Goal: Information Seeking & Learning: Check status

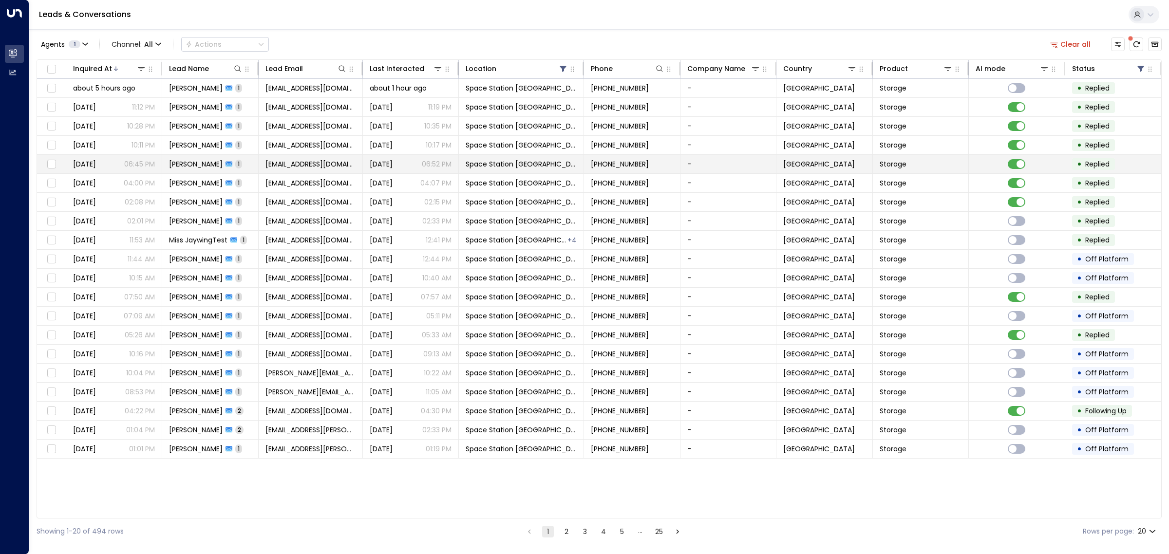
click at [199, 164] on span "[PERSON_NAME]" at bounding box center [196, 164] width 54 height 10
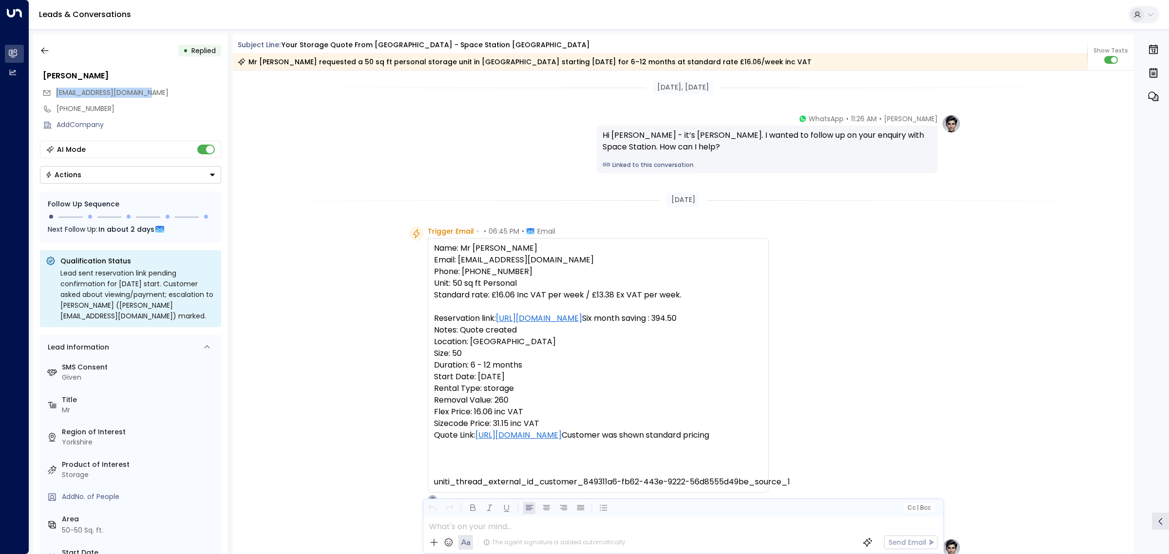
drag, startPoint x: 162, startPoint y: 92, endPoint x: 57, endPoint y: 91, distance: 105.2
click at [57, 91] on div "[EMAIL_ADDRESS][DOMAIN_NAME]" at bounding box center [131, 93] width 179 height 16
copy span "[EMAIL_ADDRESS][DOMAIN_NAME]"
click at [40, 47] on icon "button" at bounding box center [45, 51] width 10 height 10
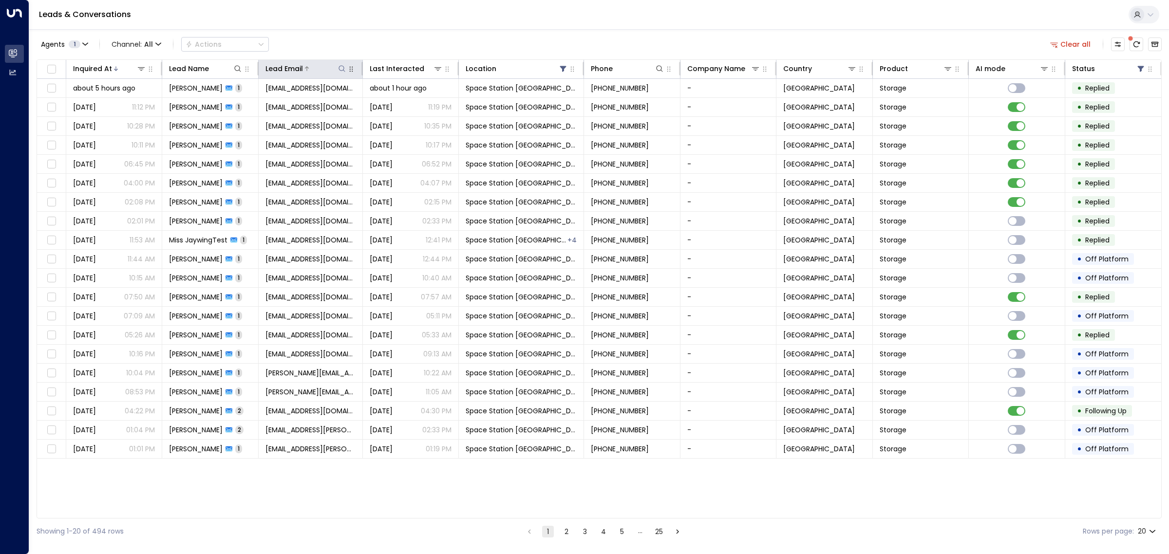
click at [339, 66] on icon at bounding box center [341, 68] width 6 height 6
type input "**********"
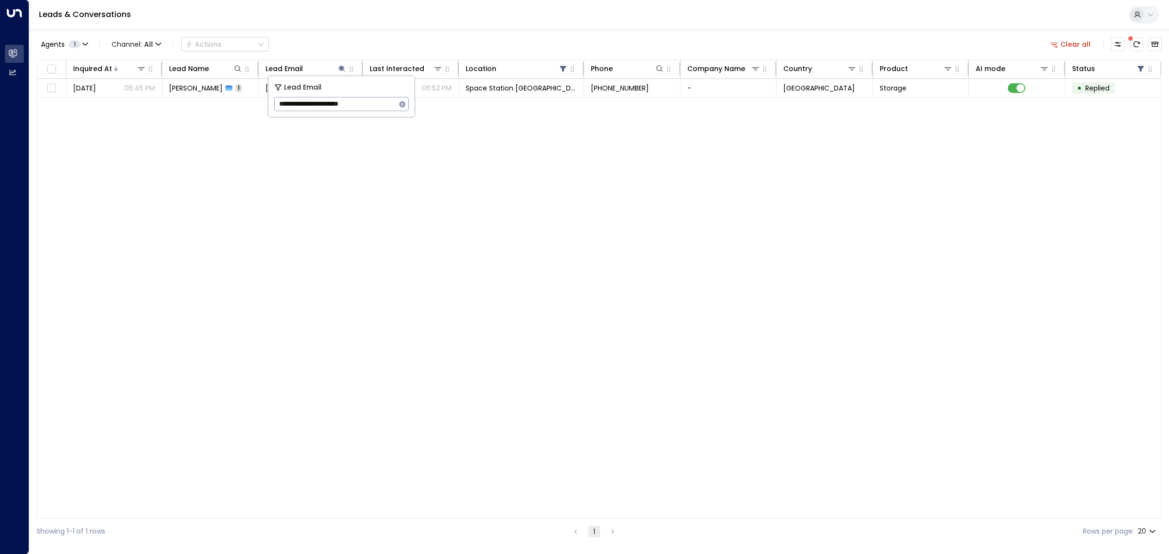
click at [369, 201] on div "Inquired At Lead Name Lead Email Last Interacted Location Phone Company Name Co…" at bounding box center [599, 288] width 1125 height 459
click at [1152, 44] on icon "Archived Leads" at bounding box center [1154, 44] width 7 height 5
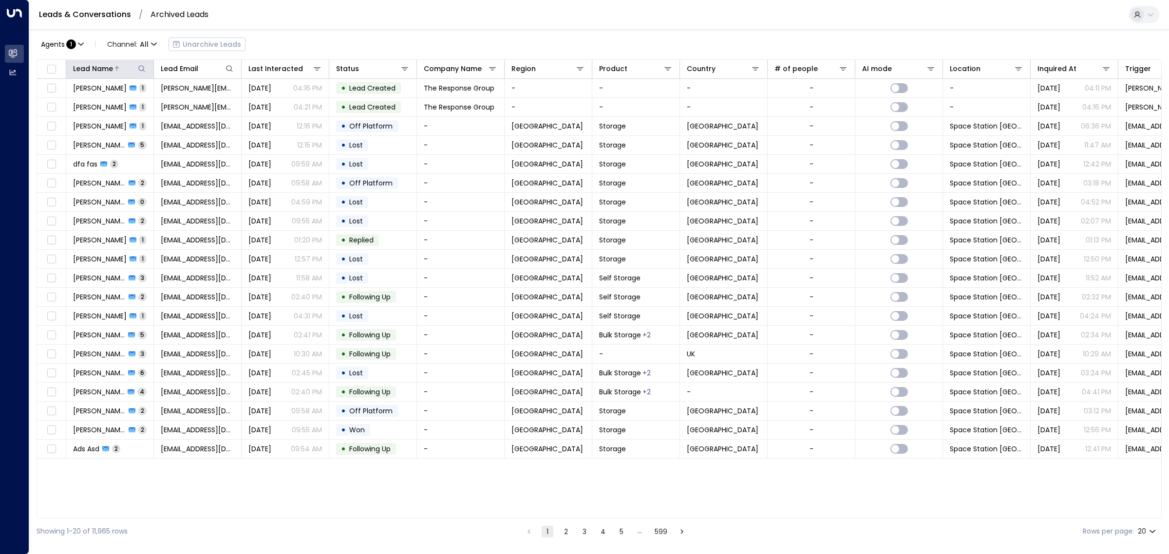
click at [145, 69] on icon at bounding box center [142, 69] width 8 height 8
click at [142, 100] on input "text" at bounding box center [142, 104] width 134 height 18
click at [229, 69] on icon at bounding box center [229, 69] width 8 height 8
type input "**********"
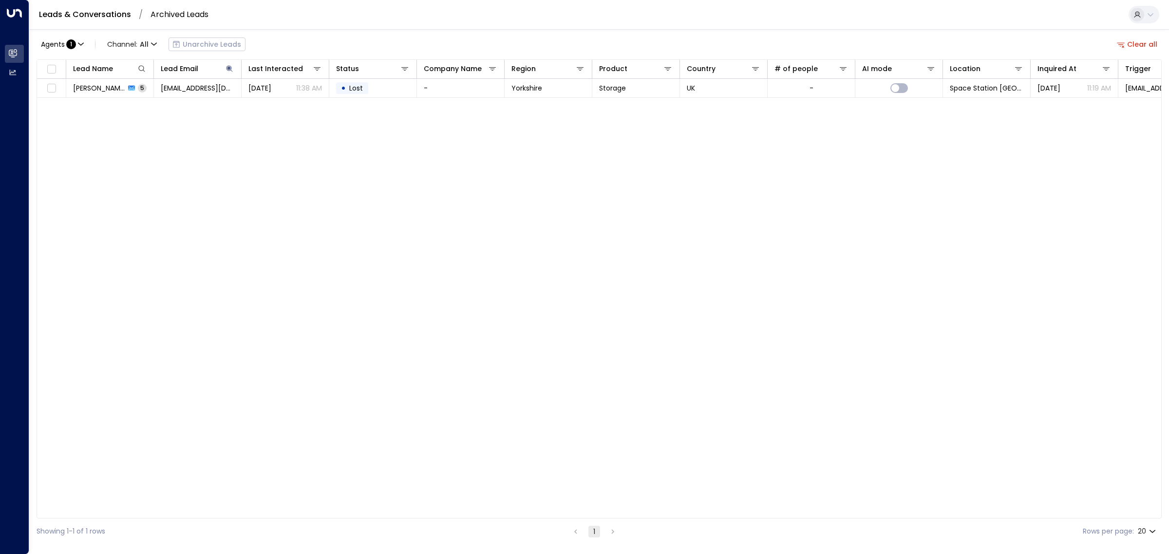
click at [485, 157] on div "Lead Name Lead Email Last Interacted Status Company Name Region Product Country…" at bounding box center [599, 288] width 1125 height 459
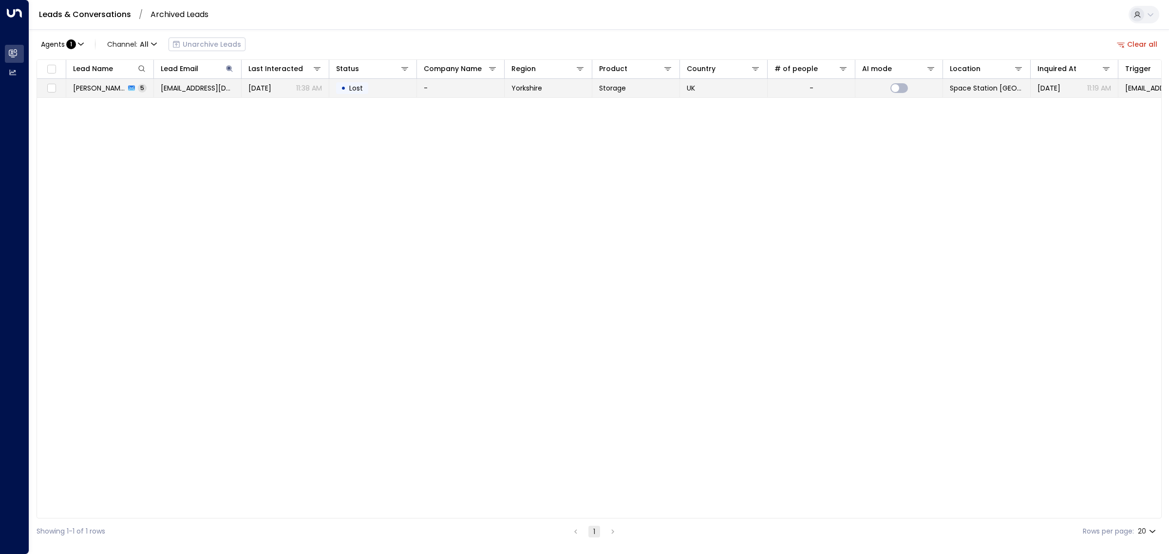
click at [383, 90] on td "• Lost" at bounding box center [373, 88] width 88 height 19
